Goal: Transaction & Acquisition: Purchase product/service

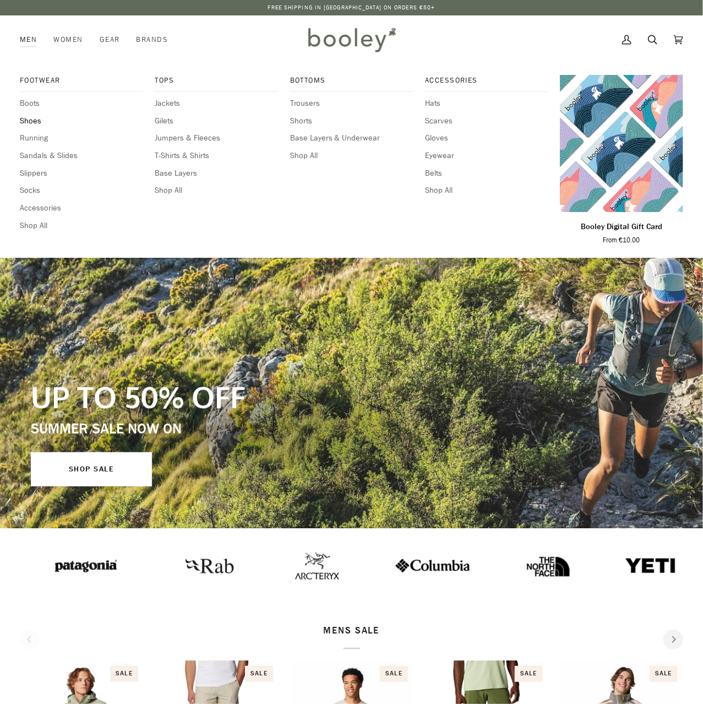
click at [30, 119] on span "Shoes" at bounding box center [81, 121] width 123 height 12
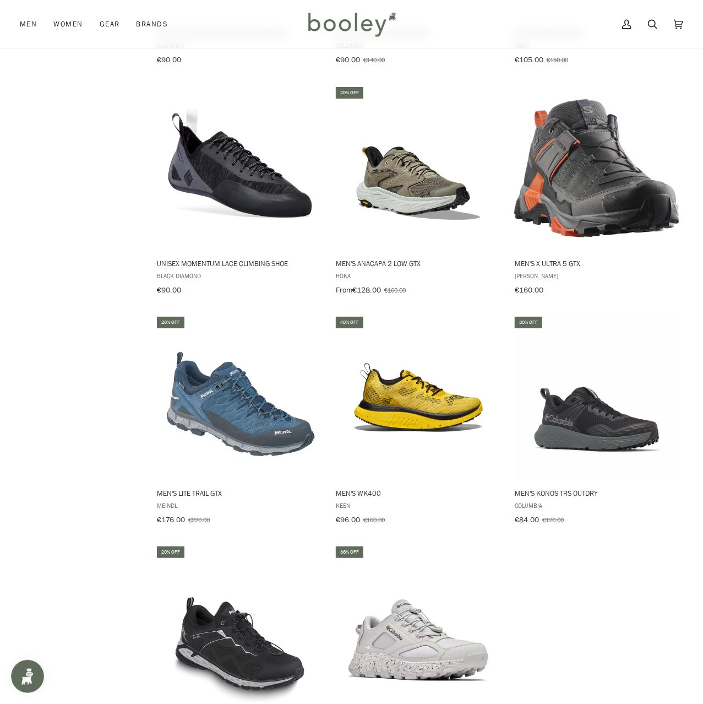
scroll to position [1260, 0]
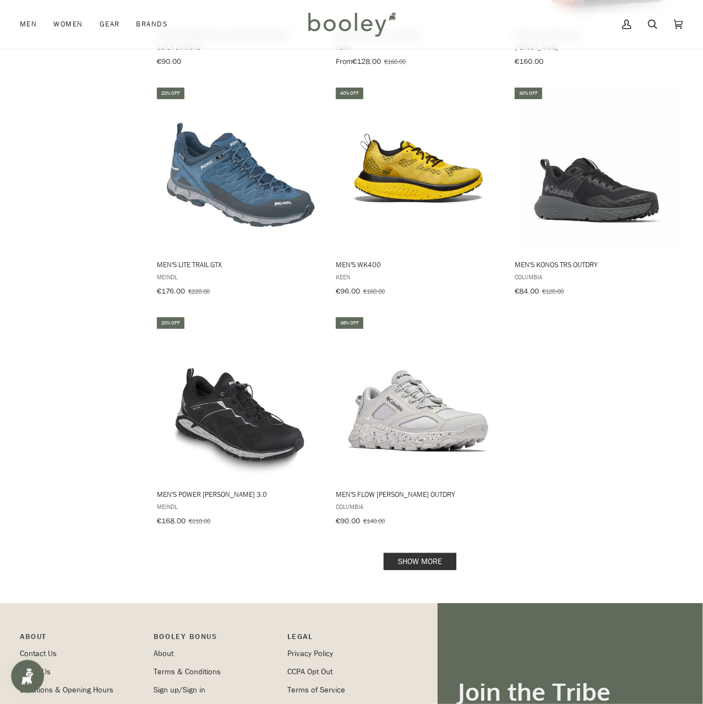
click at [406, 553] on link "Show more" at bounding box center [420, 561] width 73 height 17
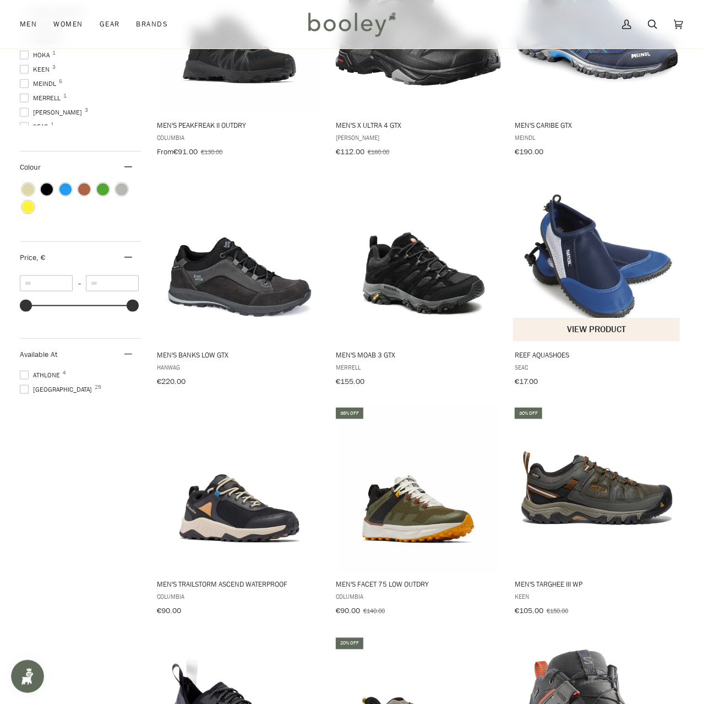
scroll to position [687, 0]
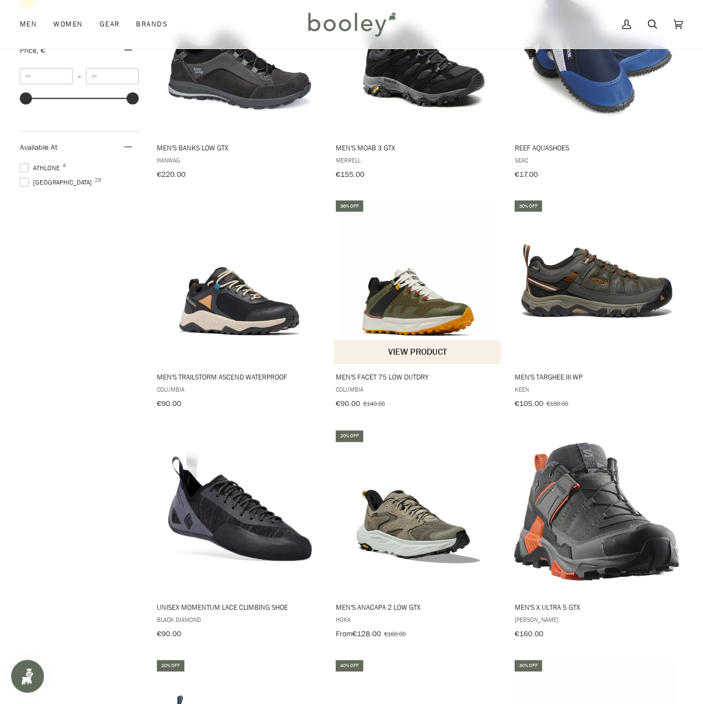
click at [378, 313] on img "Men's Facet 75 Low OutDry" at bounding box center [418, 281] width 165 height 165
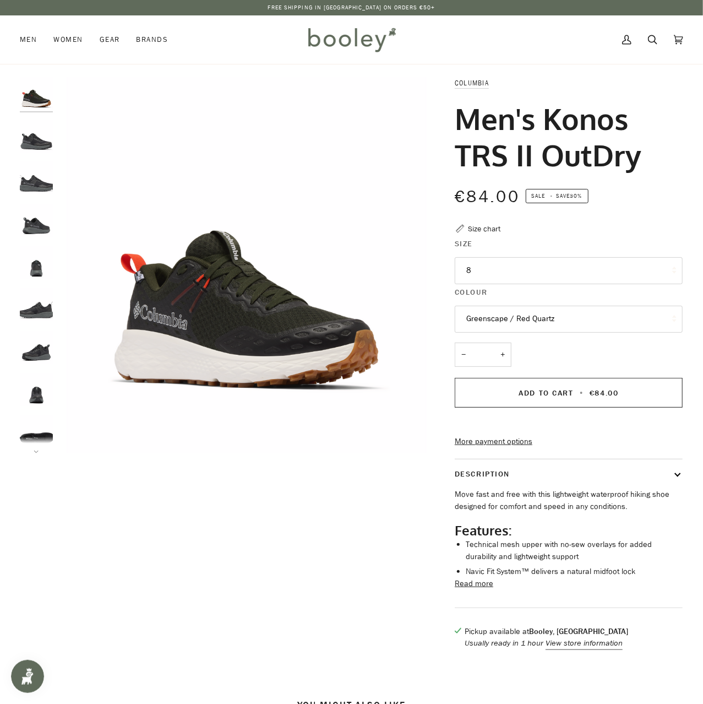
click at [478, 590] on button "Read more" at bounding box center [474, 584] width 39 height 12
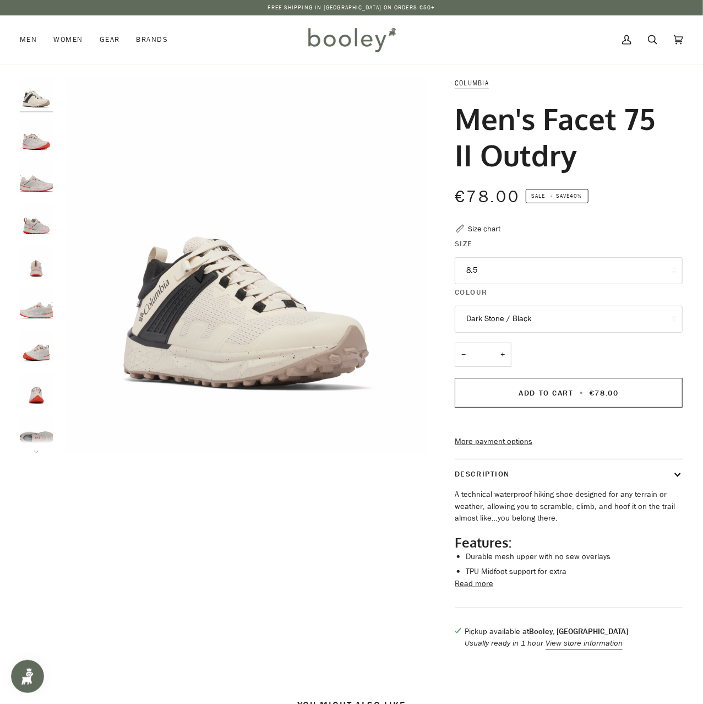
click at [509, 266] on button "8.5" at bounding box center [569, 270] width 228 height 27
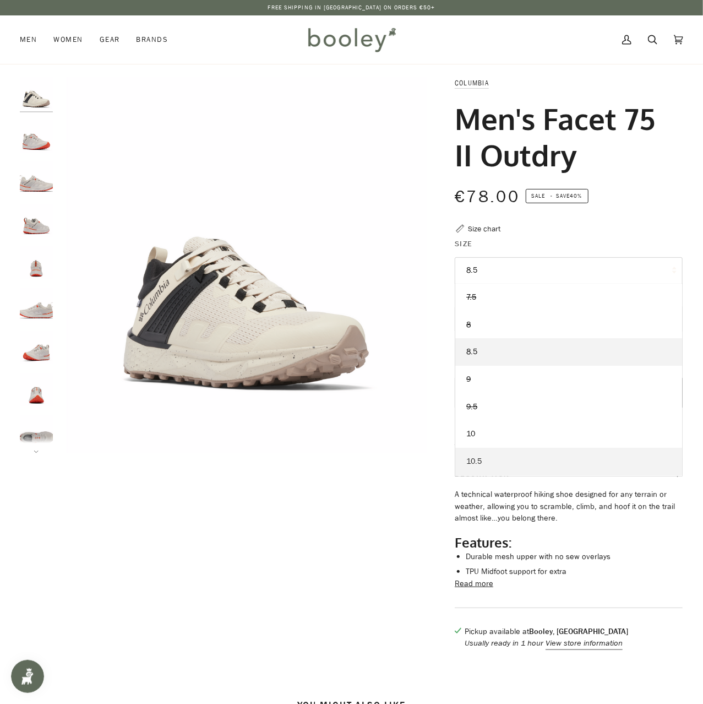
scroll to position [53, 0]
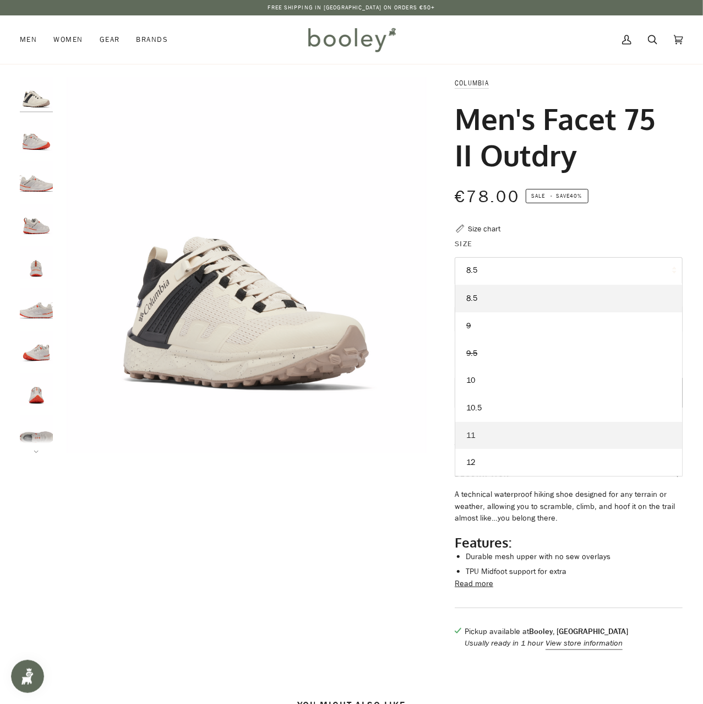
click at [493, 436] on link "11" at bounding box center [568, 436] width 227 height 28
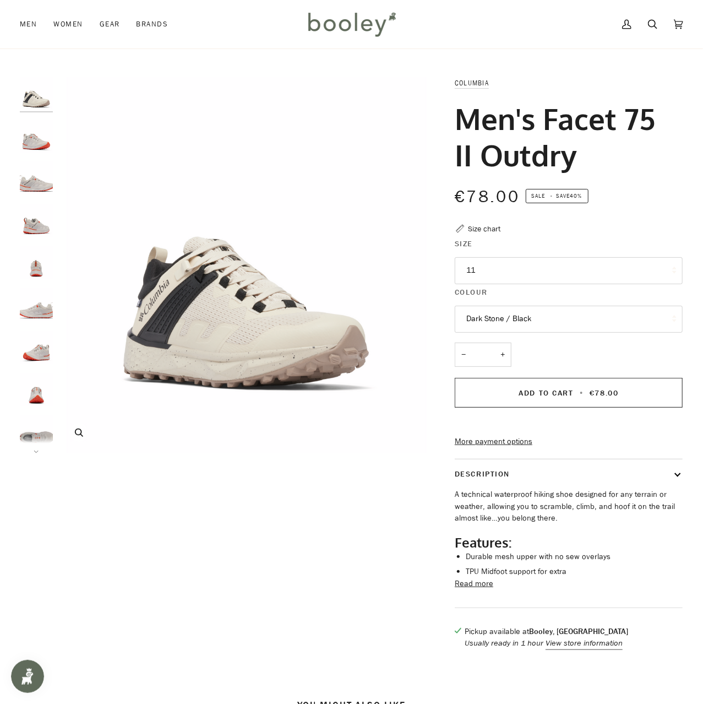
scroll to position [57, 0]
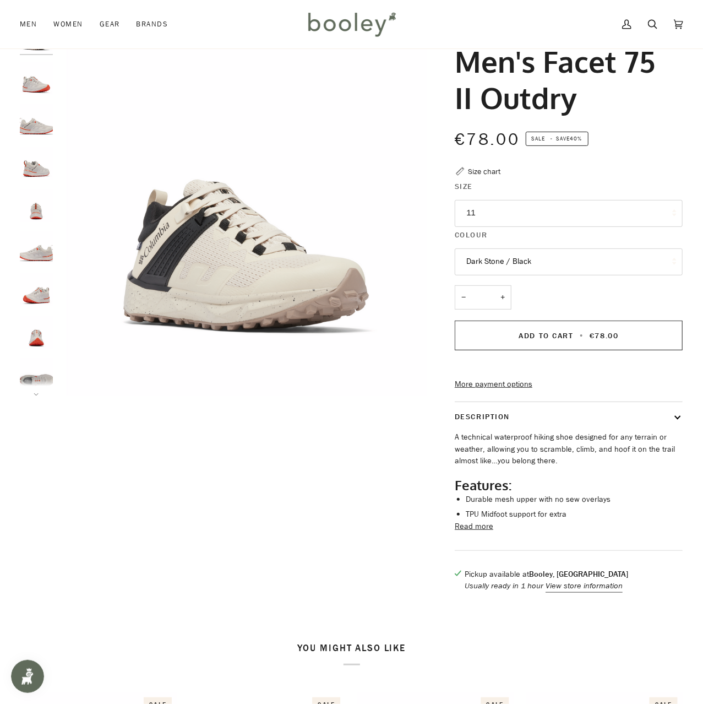
click at [481, 532] on button "Read more" at bounding box center [474, 526] width 39 height 12
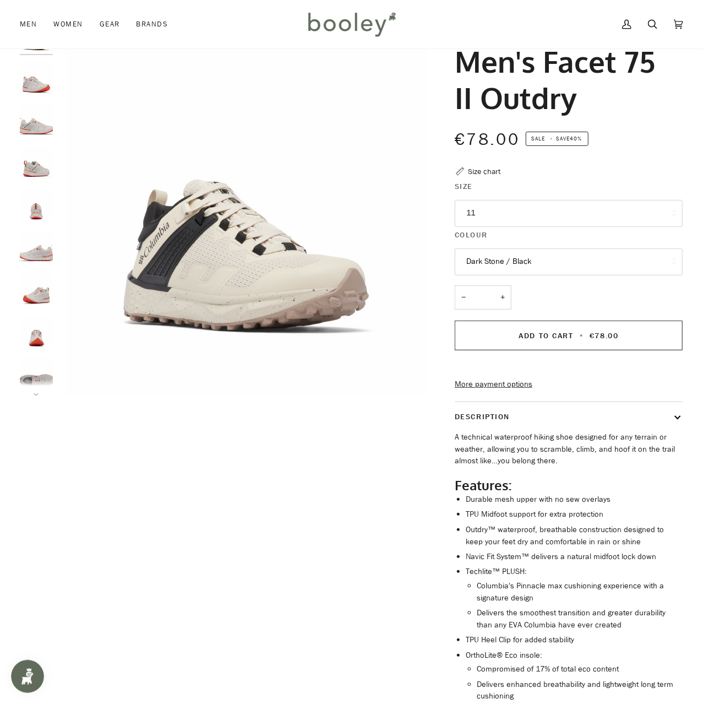
click at [36, 132] on img "Columbia Men's Facet 75 II Outdry Moonstone / Red Quartz - Booley Galway" at bounding box center [36, 120] width 33 height 33
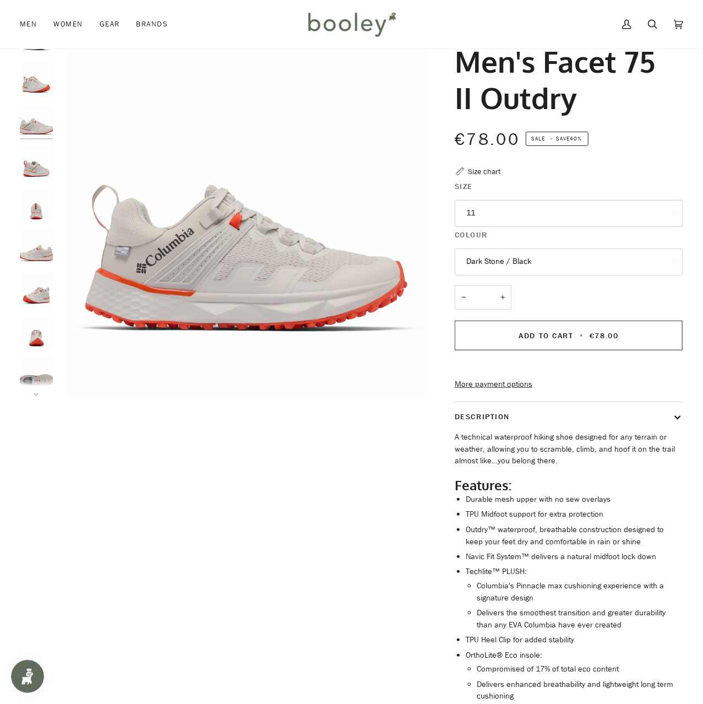
click at [541, 257] on button "Dark Stone / Black" at bounding box center [569, 261] width 228 height 27
click at [300, 465] on div "Zoom" at bounding box center [351, 495] width 663 height 951
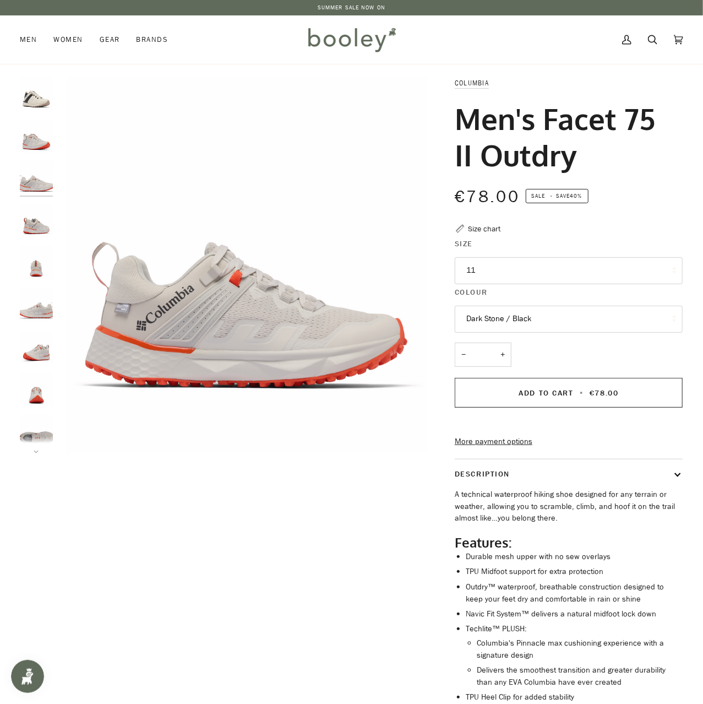
click at [41, 103] on img "Columbia Men's Facet 75 II Outdry Dark Stone / Black - Booley Galway" at bounding box center [36, 93] width 33 height 33
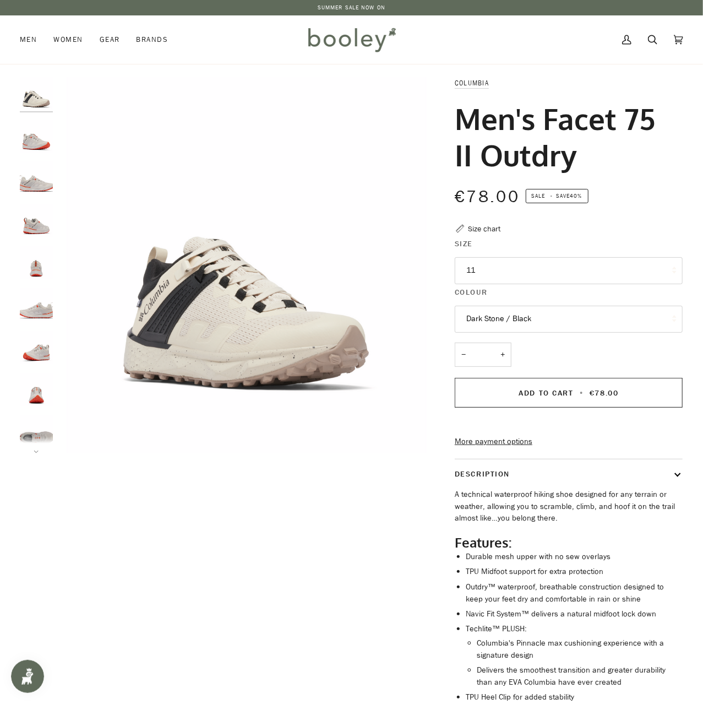
click at [351, 671] on div "Zoom" at bounding box center [351, 552] width 663 height 951
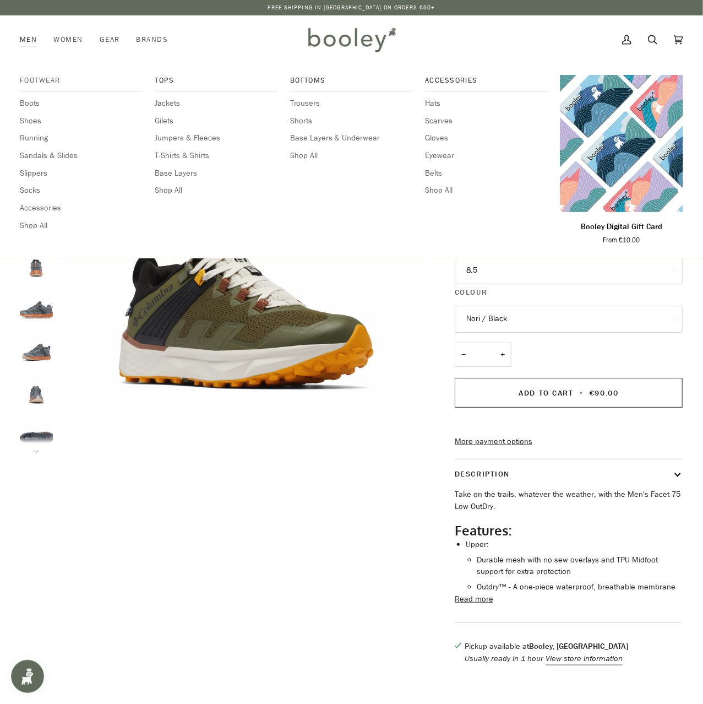
click at [41, 80] on span "Footwear" at bounding box center [81, 80] width 123 height 11
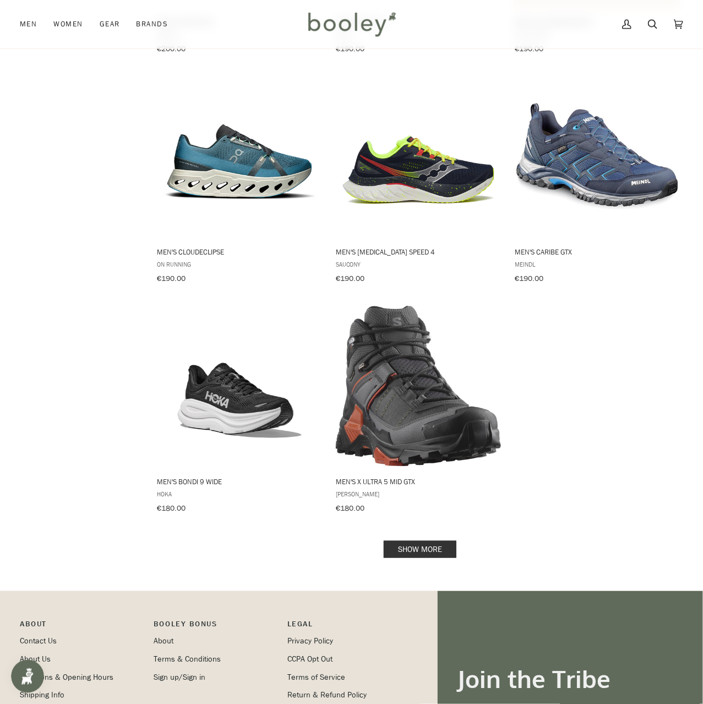
scroll to position [1317, 0]
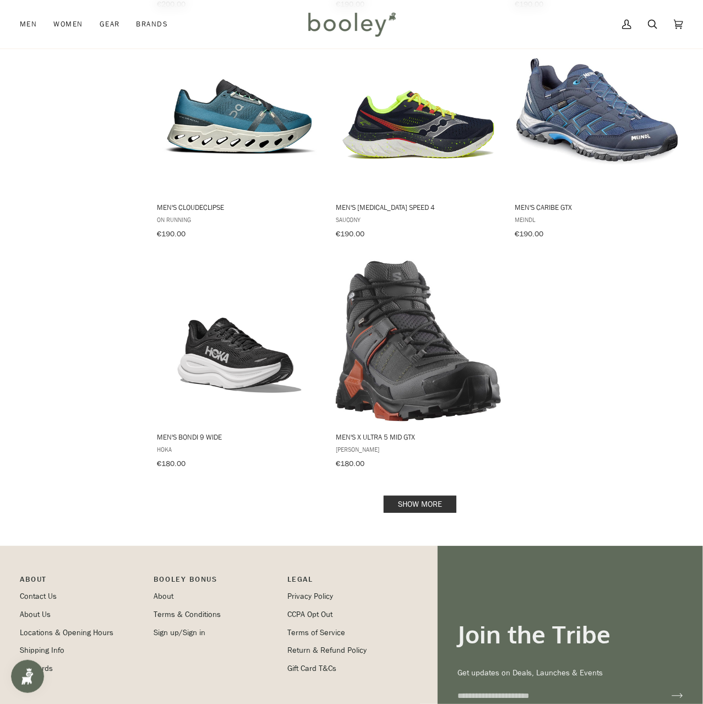
click at [446, 495] on link "Show more" at bounding box center [420, 503] width 73 height 17
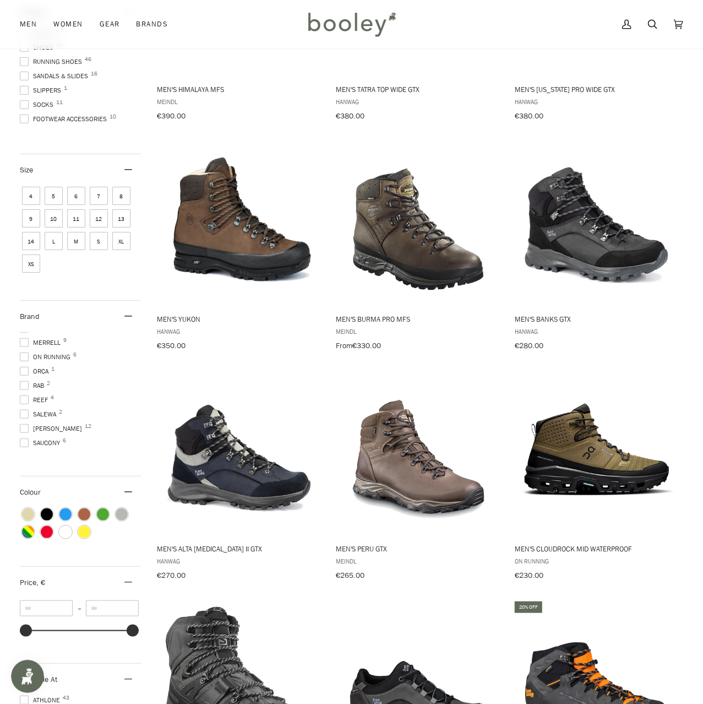
scroll to position [220, 0]
click at [46, 399] on span "Salomon 12" at bounding box center [53, 403] width 66 height 10
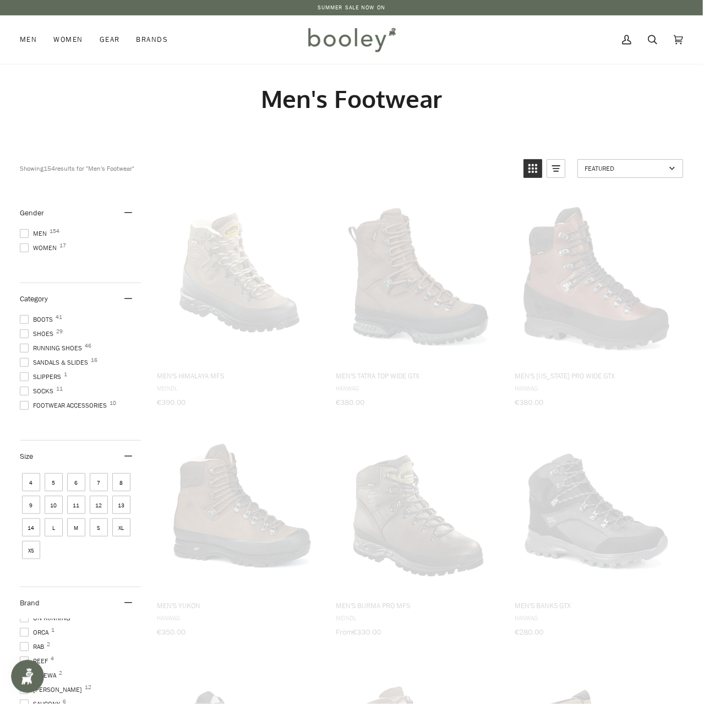
scroll to position [0, 0]
